Goal: Task Accomplishment & Management: Manage account settings

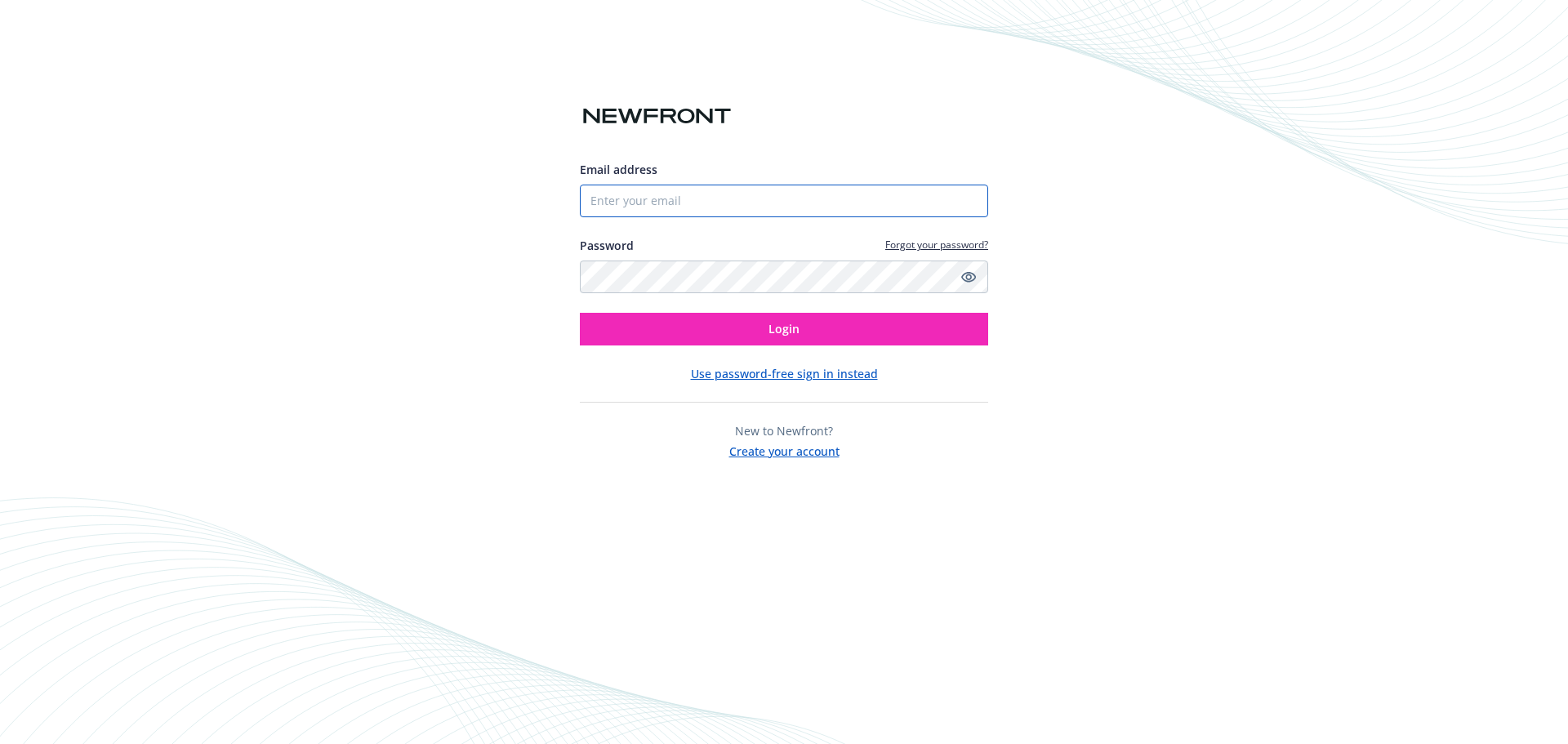
click at [882, 213] on input "Email address" at bounding box center [784, 201] width 408 height 33
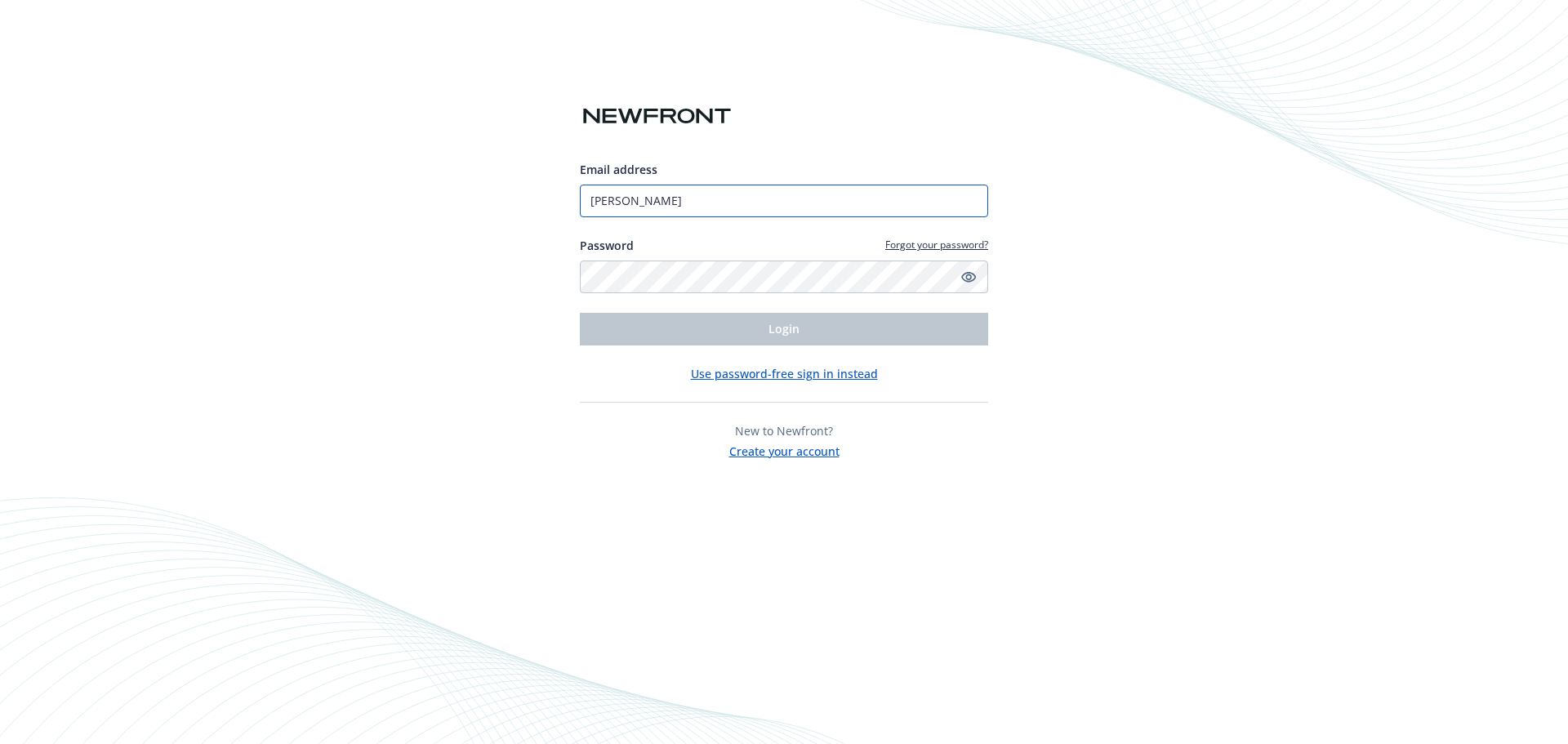
type input "[PERSON_NAME][EMAIL_ADDRESS][PERSON_NAME][DOMAIN_NAME]"
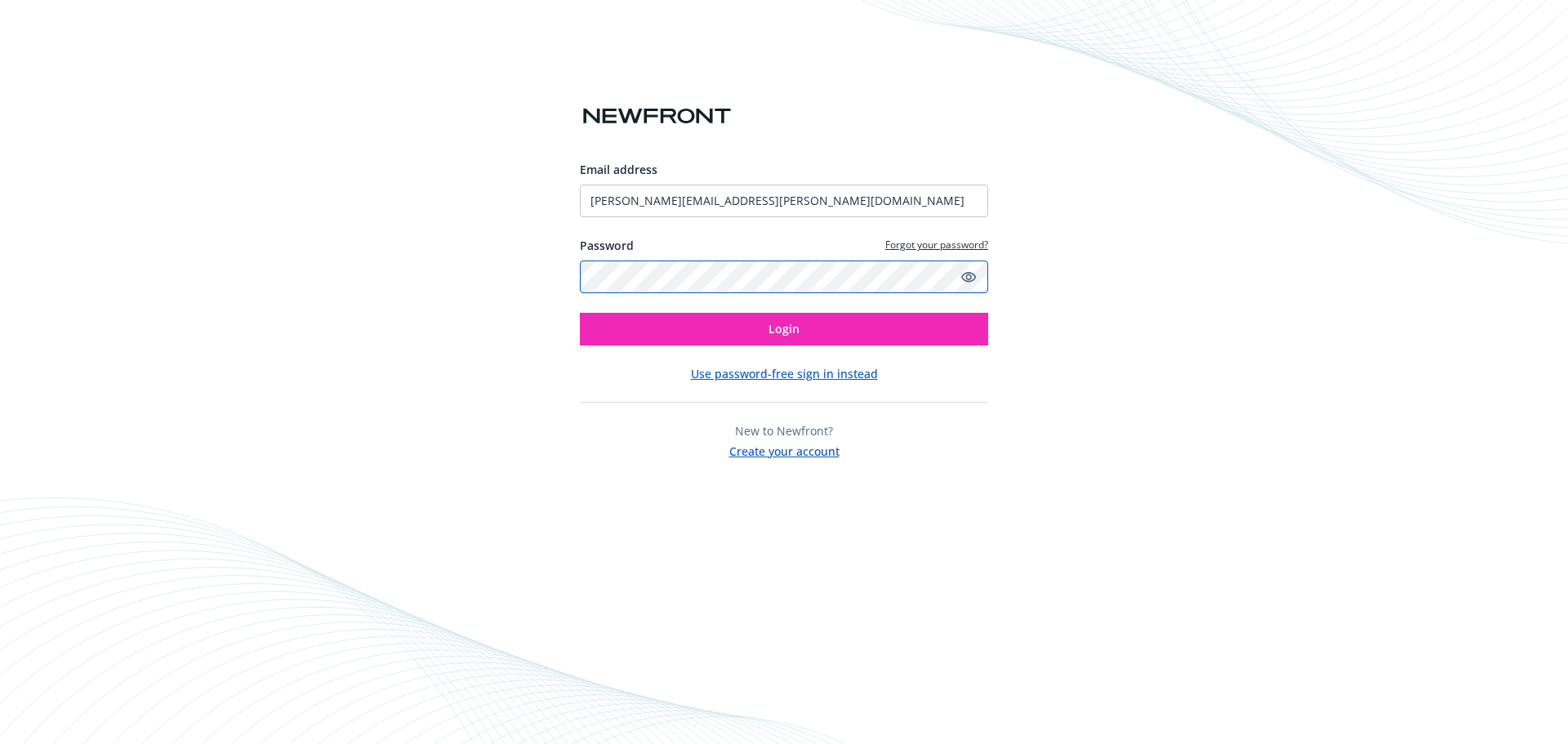
click at [580, 313] on button "Login" at bounding box center [784, 329] width 408 height 33
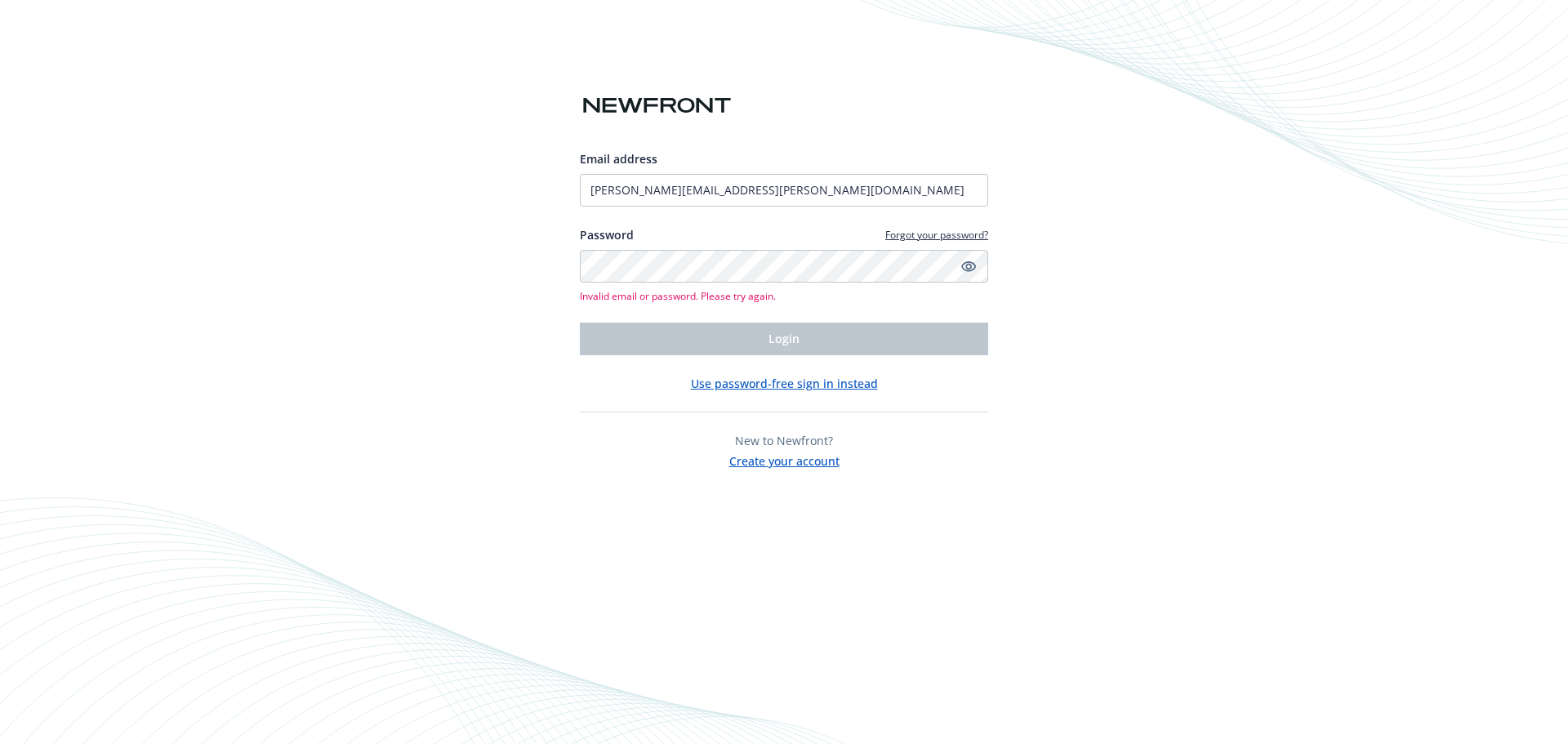
click at [919, 236] on link "Forgot your password?" at bounding box center [937, 234] width 103 height 14
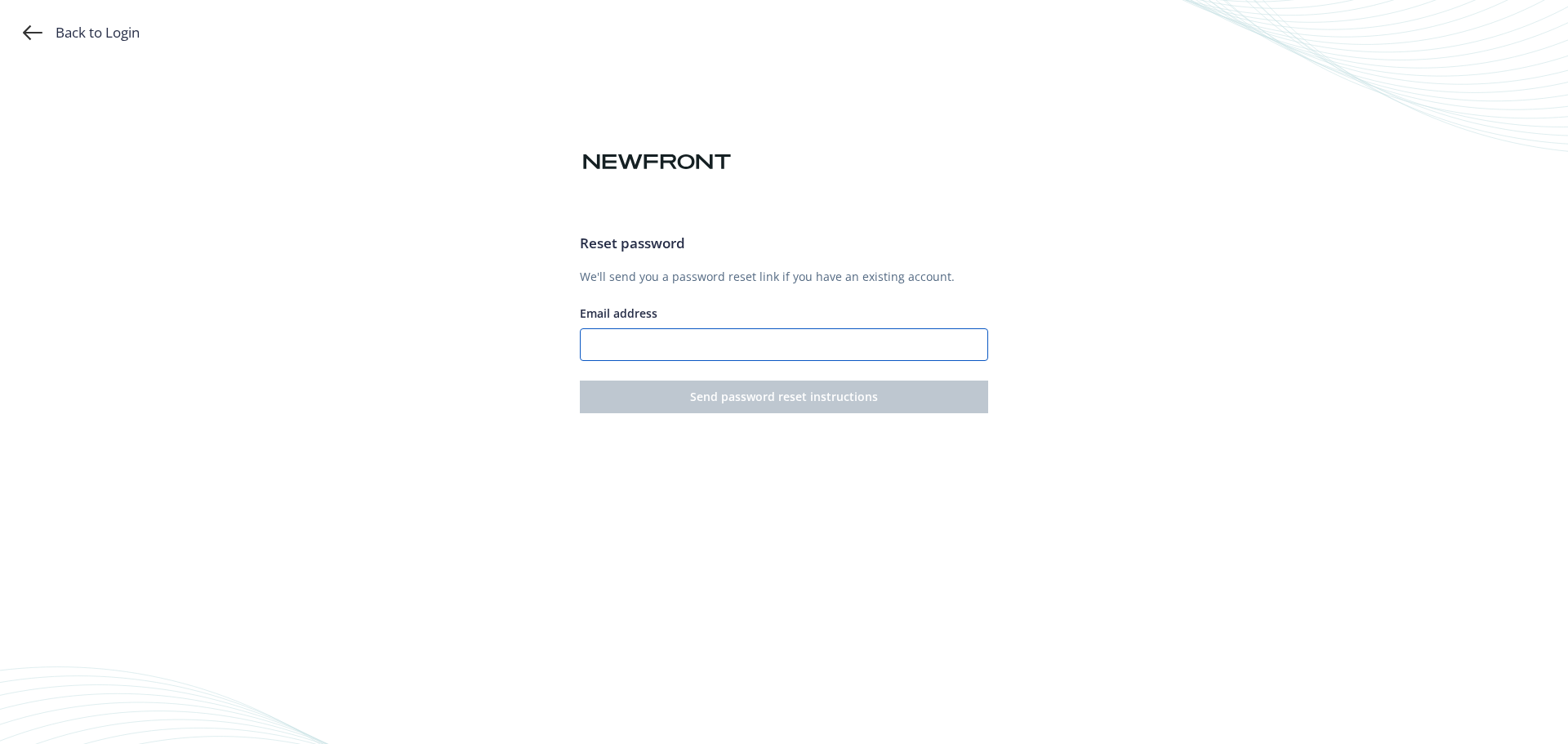
click at [799, 353] on input "Email address" at bounding box center [784, 344] width 408 height 33
type input "[PERSON_NAME][EMAIL_ADDRESS][PERSON_NAME][DOMAIN_NAME]"
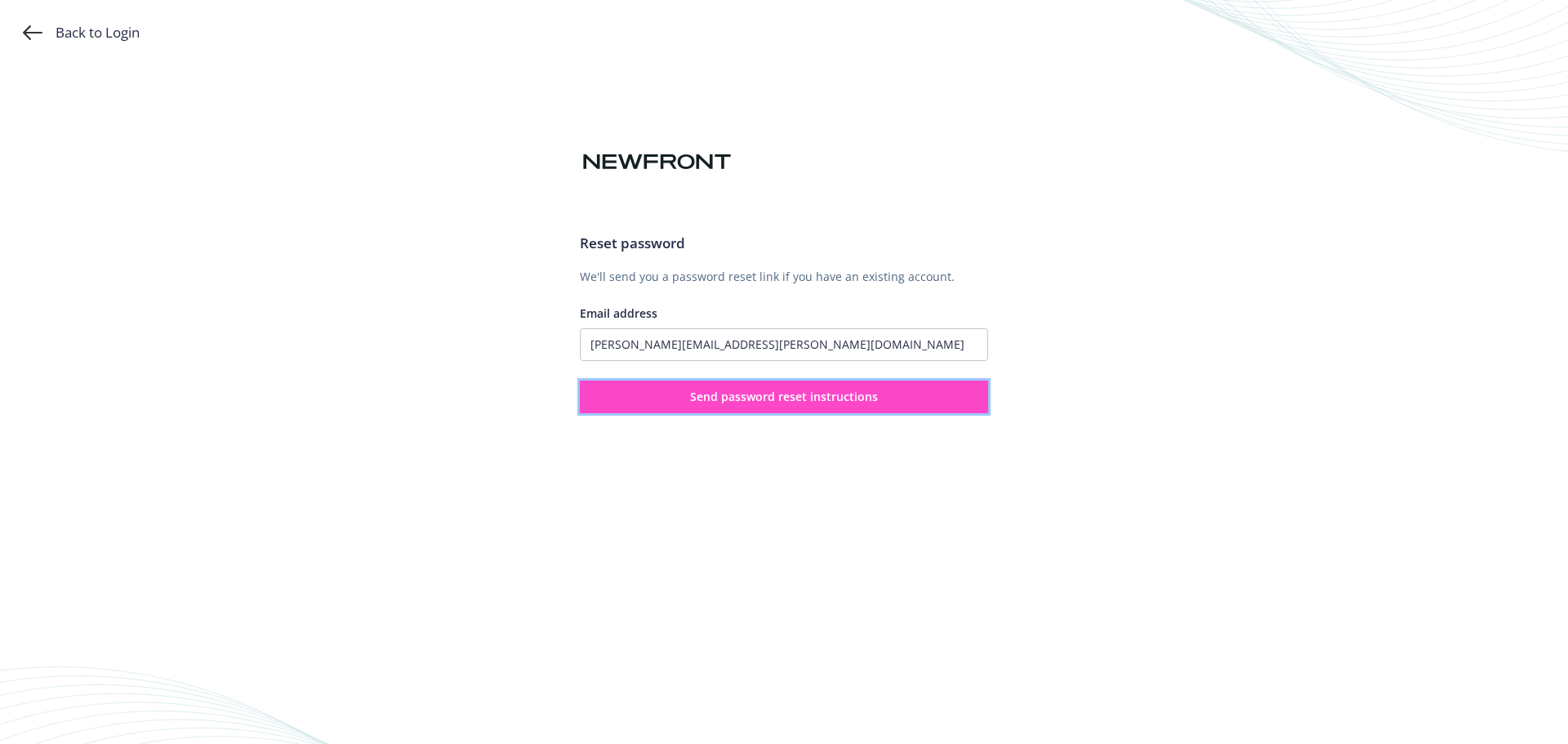
click at [777, 406] on button "Send password reset instructions" at bounding box center [784, 397] width 408 height 33
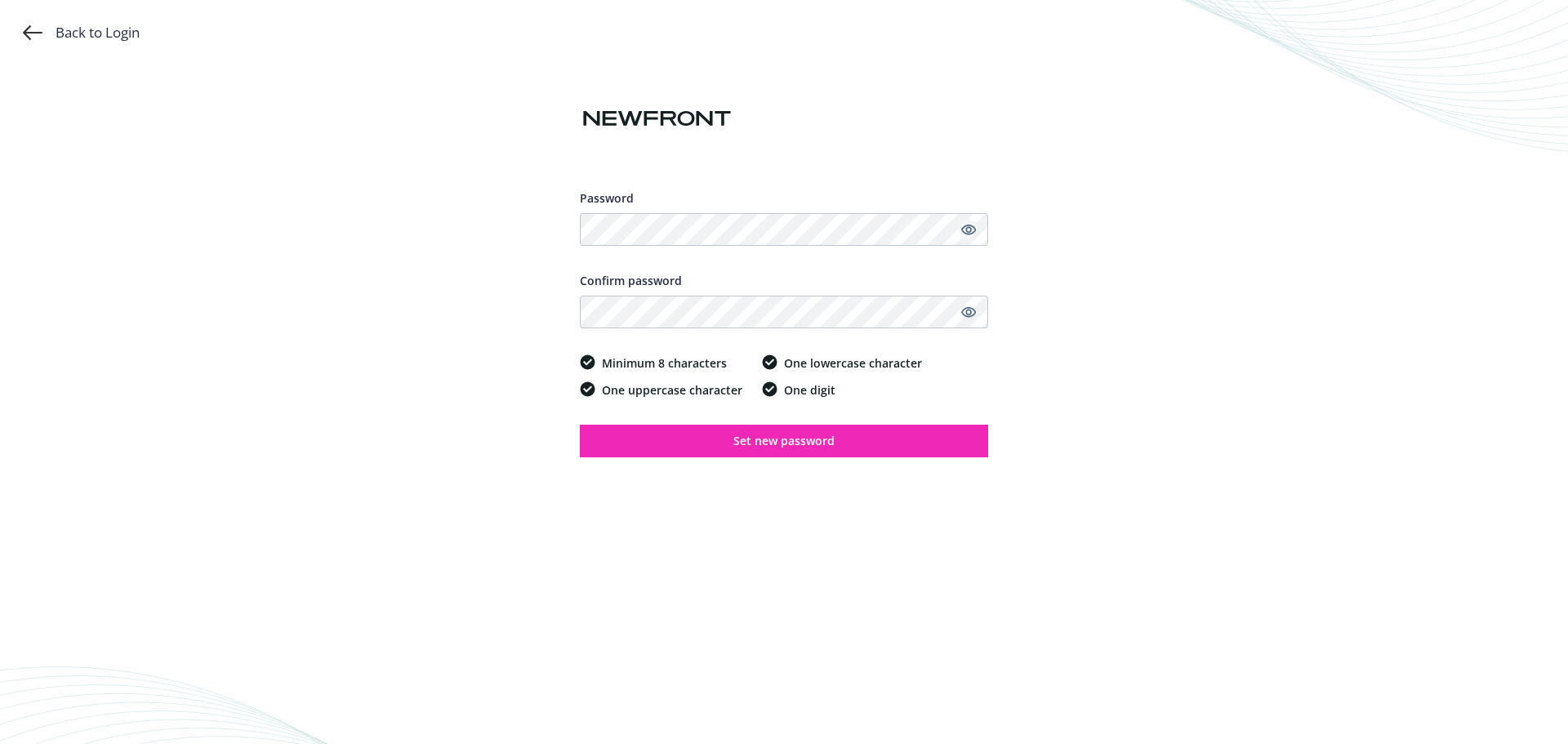
click at [967, 222] on icon "Show password" at bounding box center [968, 229] width 14 height 14
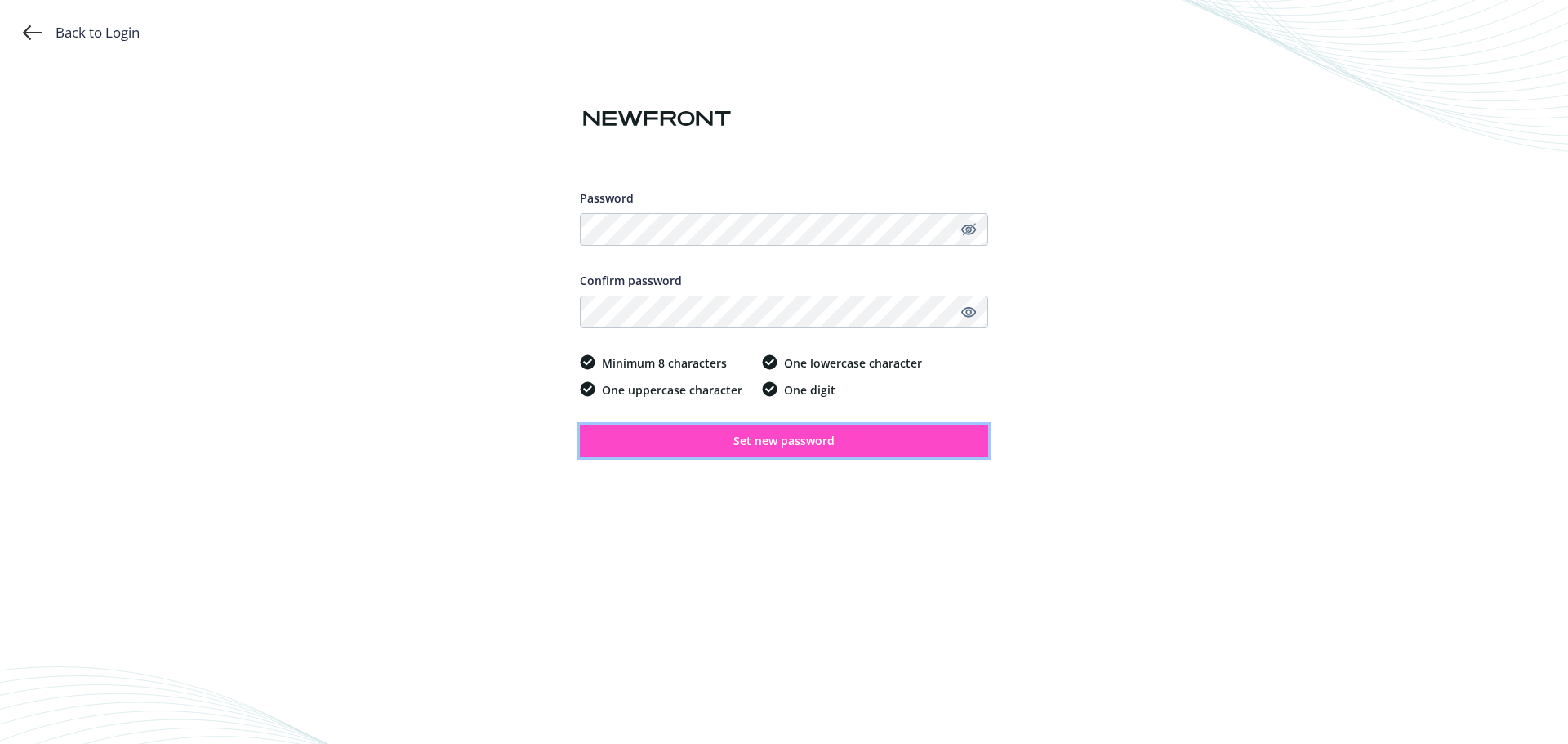
click at [719, 449] on button "Set new password" at bounding box center [784, 441] width 408 height 33
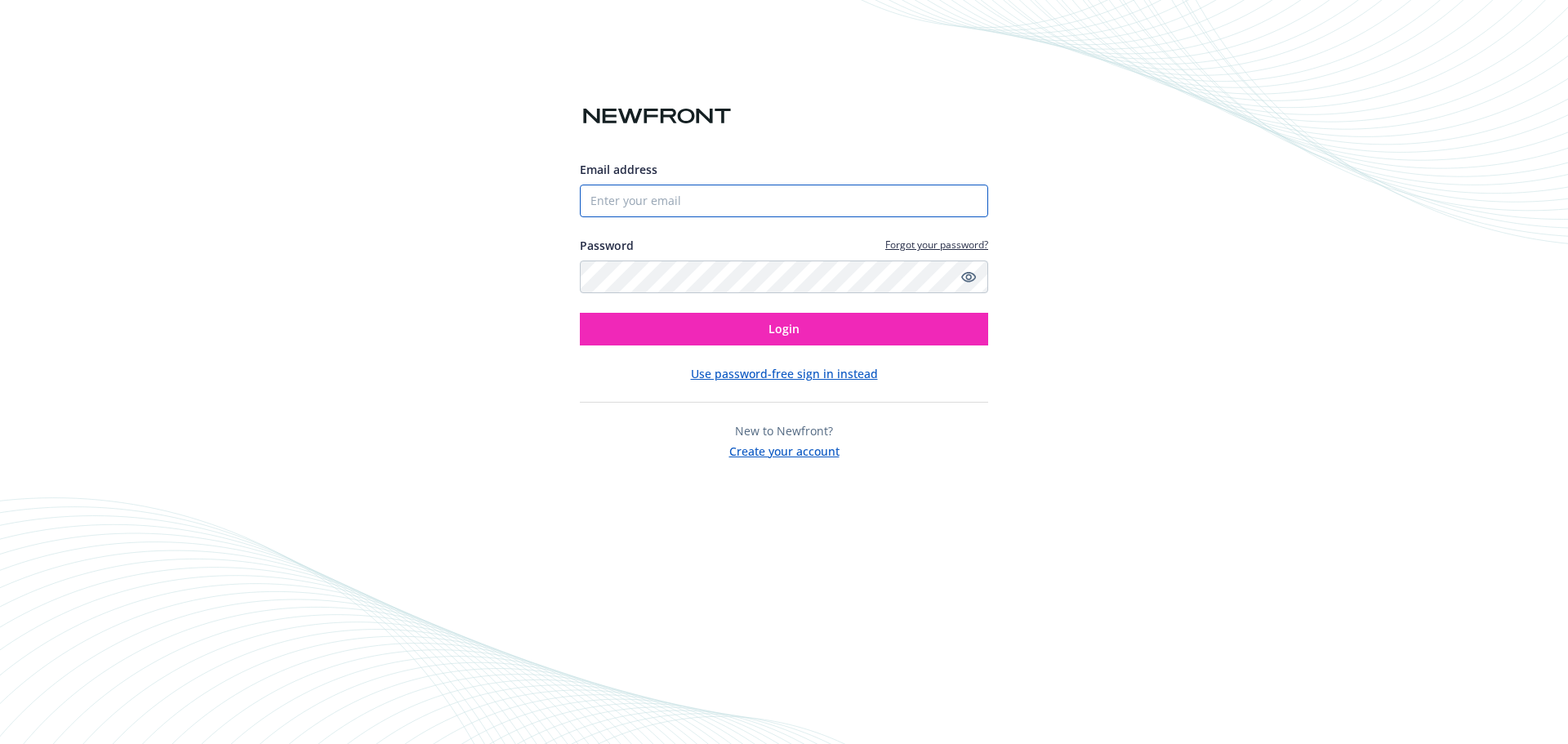
drag, startPoint x: 668, startPoint y: 192, endPoint x: 684, endPoint y: 217, distance: 29.7
click at [669, 192] on input "Email address" at bounding box center [784, 201] width 408 height 33
type input "[PERSON_NAME][EMAIL_ADDRESS][PERSON_NAME][DOMAIN_NAME]"
click at [580, 313] on button "Login" at bounding box center [784, 329] width 408 height 33
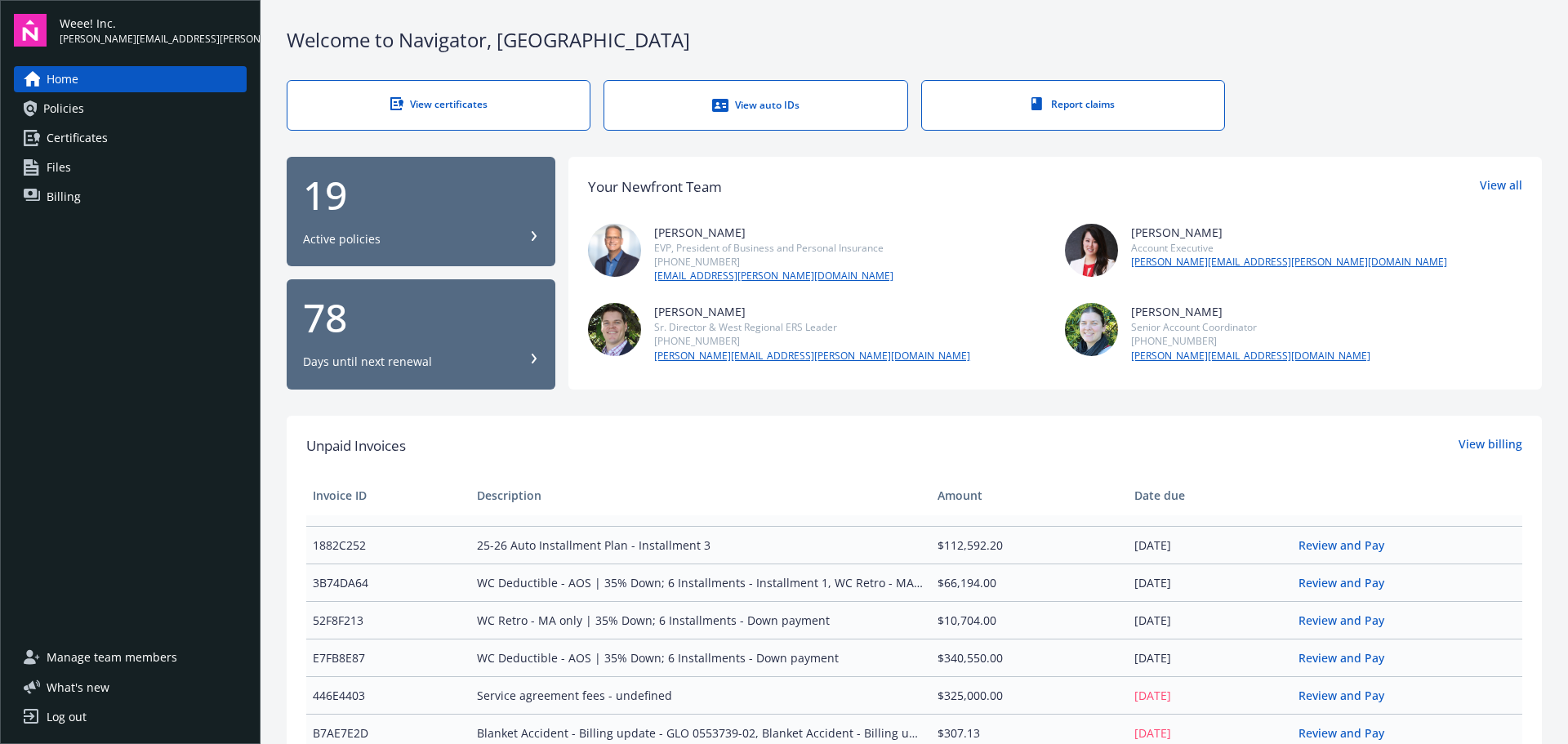
click at [103, 110] on link "Policies" at bounding box center [129, 108] width 233 height 26
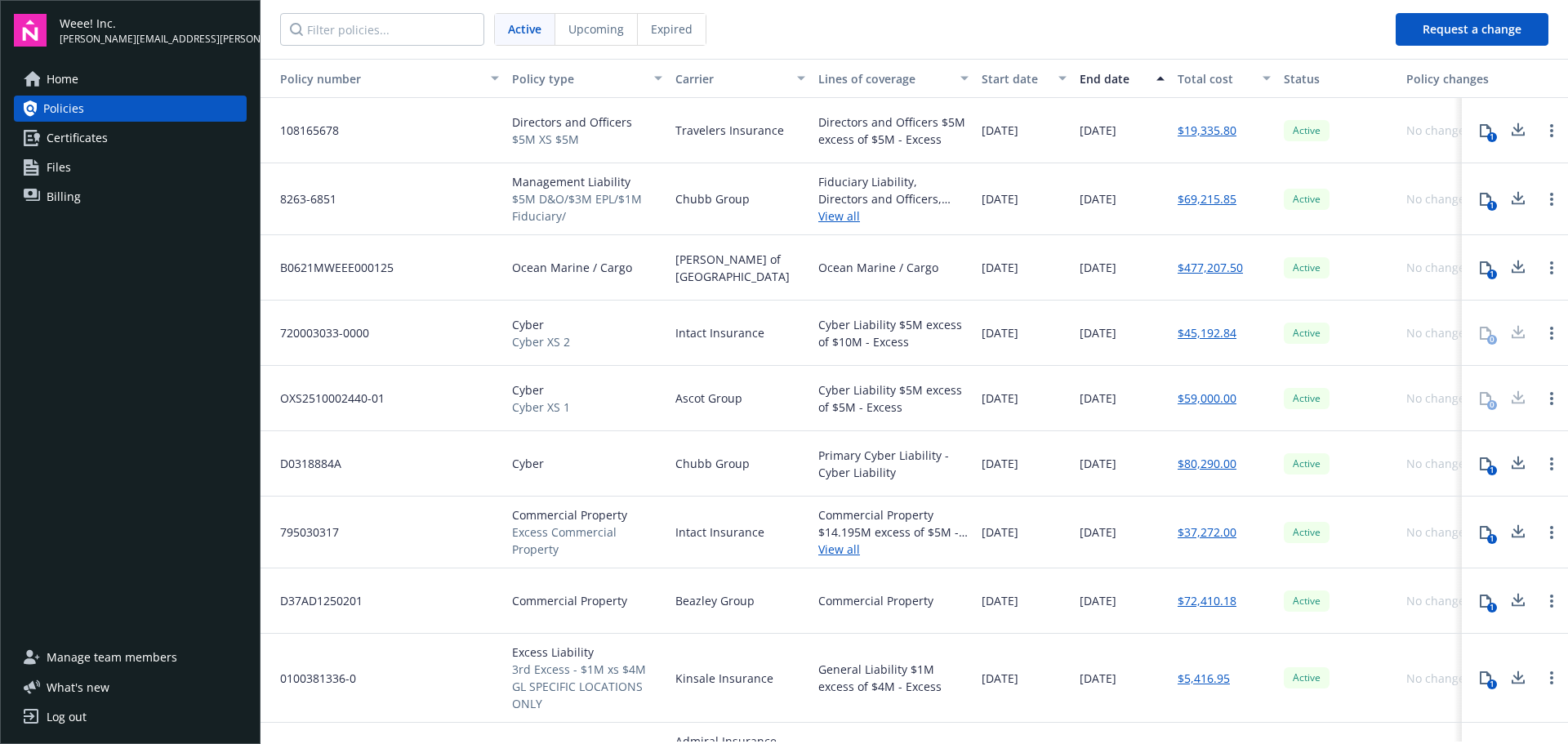
scroll to position [0, 52]
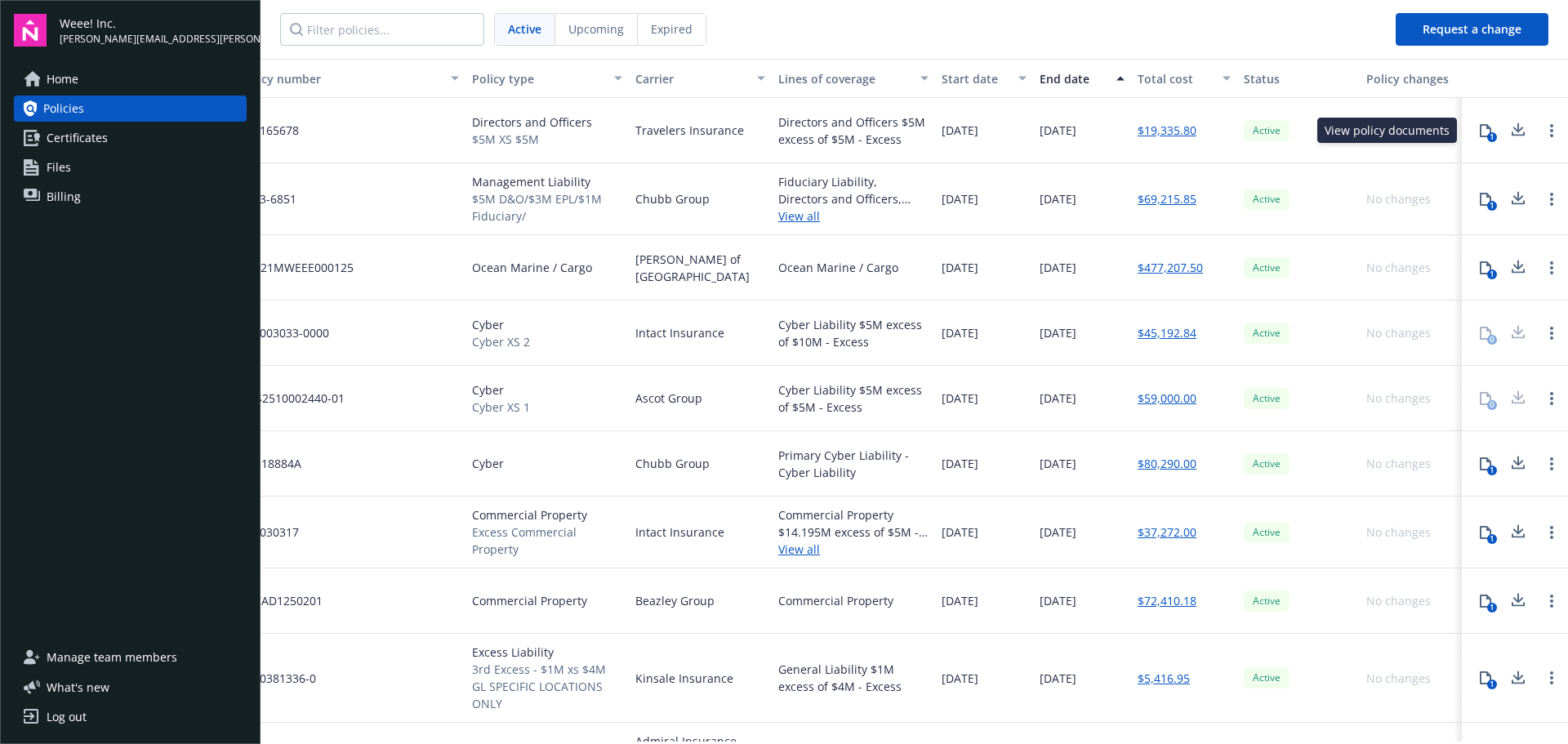
click at [1488, 140] on div "1" at bounding box center [1493, 137] width 10 height 10
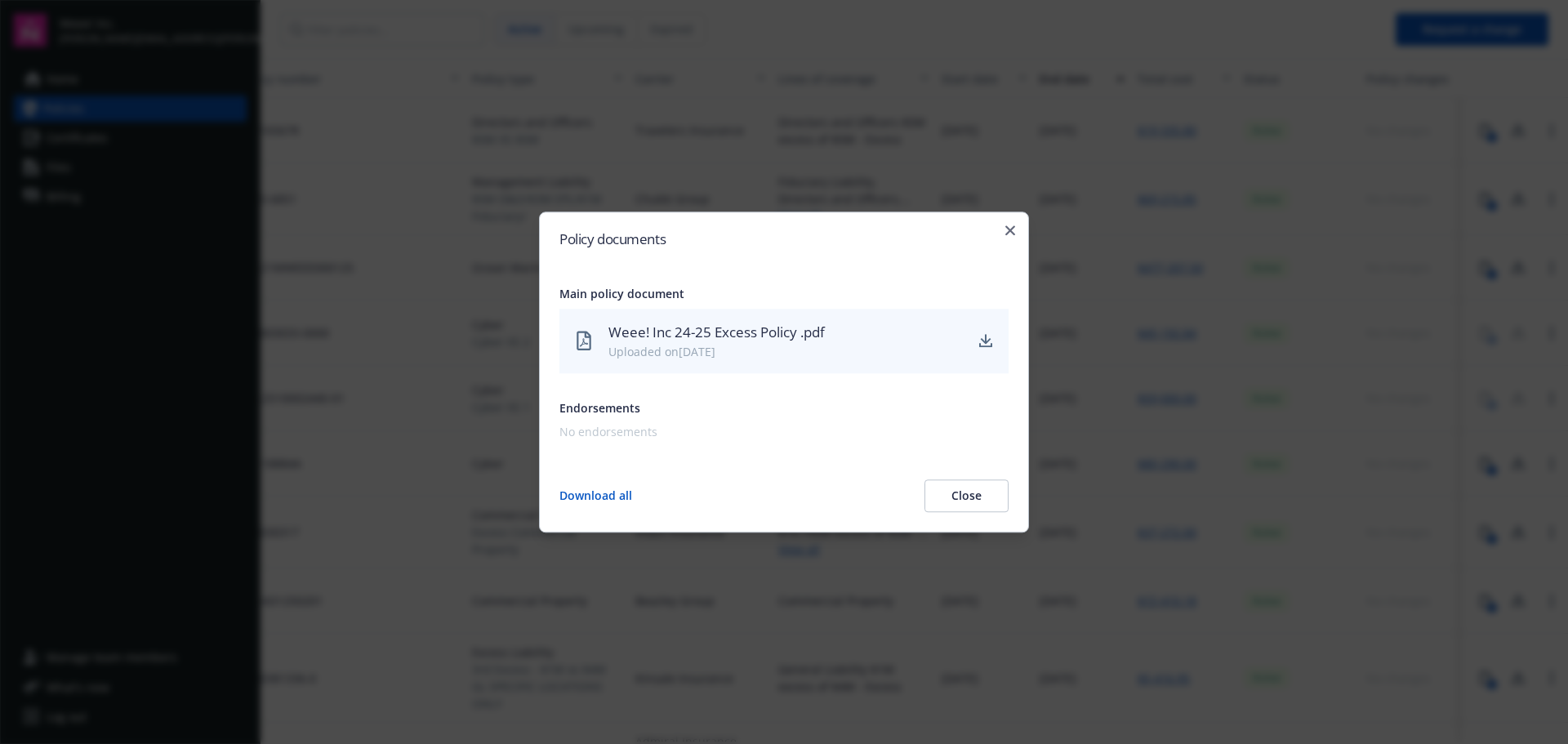
click at [1017, 215] on div "Policy documents Main policy document Weee! Inc 24-25 Excess Policy .pdf Upload…" at bounding box center [784, 372] width 490 height 321
click at [1006, 226] on icon "button" at bounding box center [1011, 231] width 10 height 10
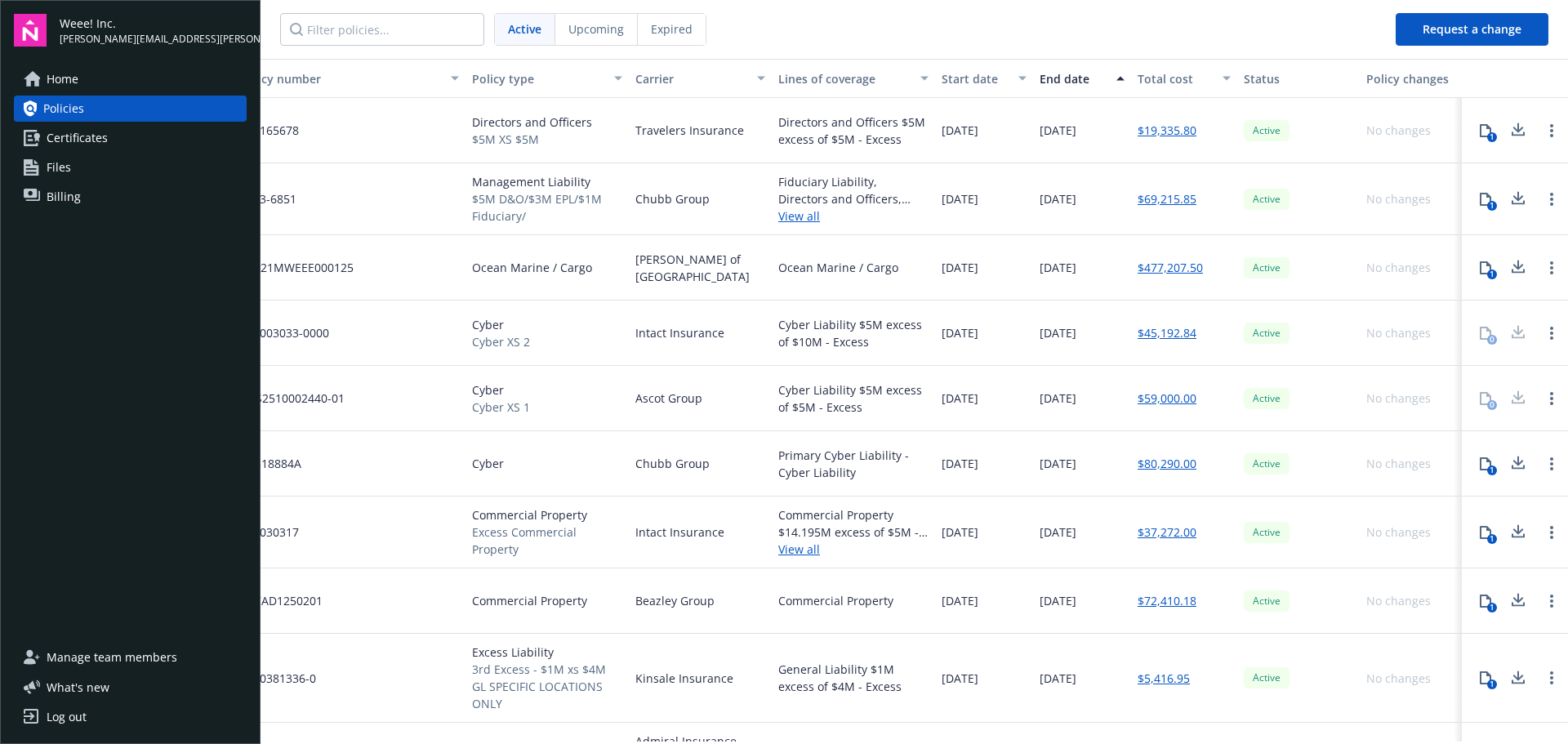
scroll to position [0, 0]
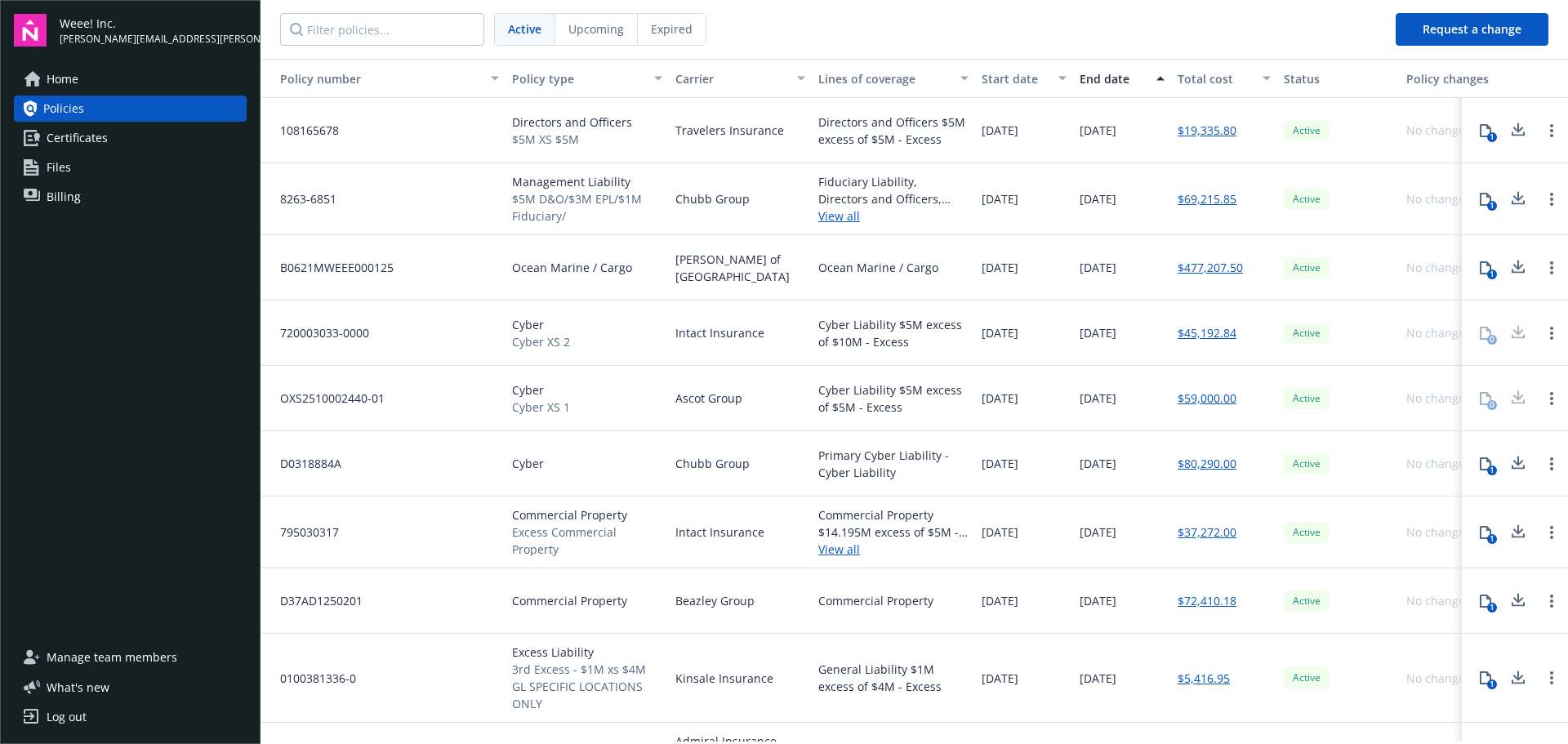
click at [671, 40] on div "Expired" at bounding box center [672, 29] width 68 height 31
